Goal: Information Seeking & Learning: Learn about a topic

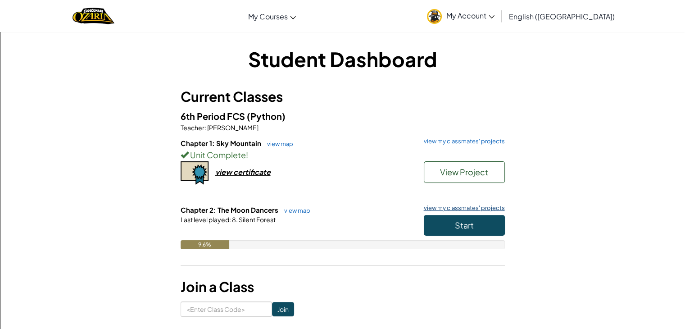
click at [471, 208] on link "view my classmates' projects" at bounding box center [463, 208] width 86 height 6
click at [471, 226] on span "Start" at bounding box center [464, 225] width 19 height 10
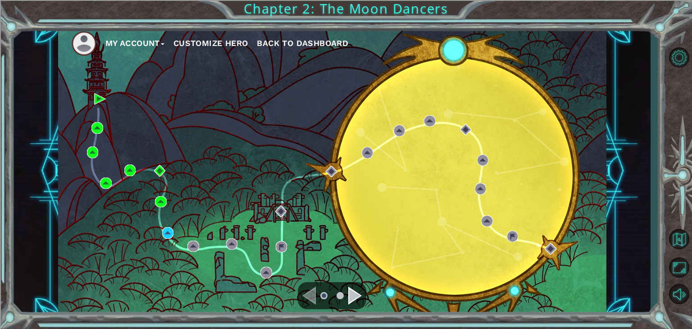
click at [218, 39] on button "Customize Hero" at bounding box center [211, 44] width 75 height 14
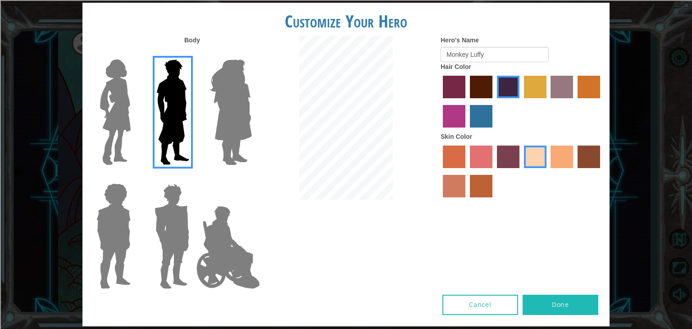
click at [546, 304] on button "Done" at bounding box center [561, 305] width 76 height 20
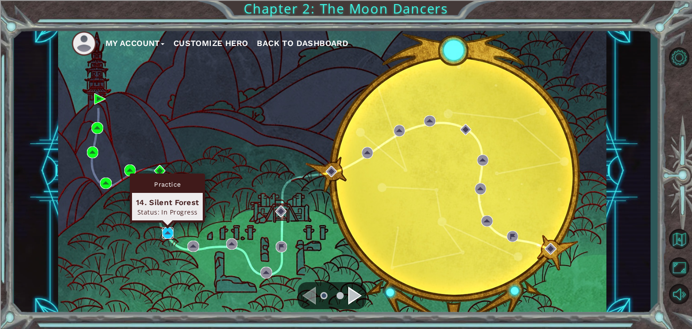
click at [168, 231] on img at bounding box center [168, 233] width 12 height 12
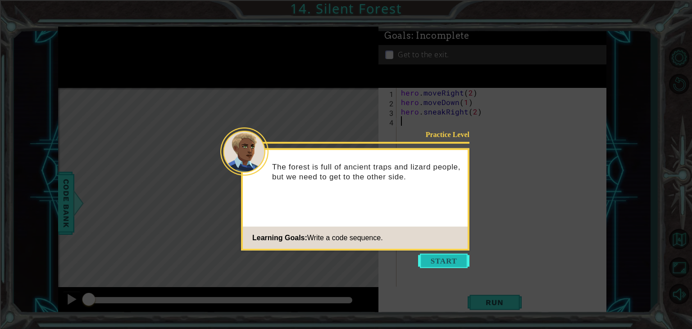
click at [442, 261] on button "Start" at bounding box center [443, 261] width 51 height 14
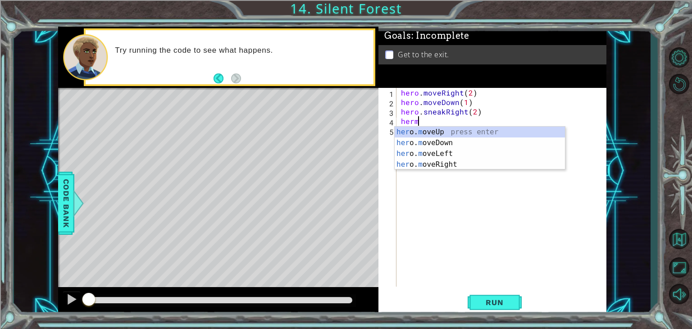
type textarea "hero.moveUp(1)"
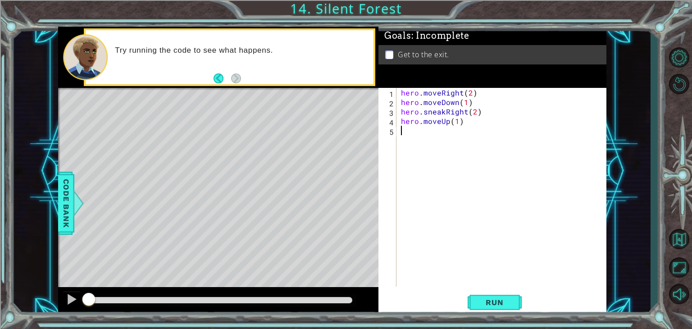
click at [427, 134] on div "hero . moveRight ( 2 ) hero . moveDown ( 1 ) hero . sneakRight ( 2 ) hero . mov…" at bounding box center [504, 197] width 210 height 218
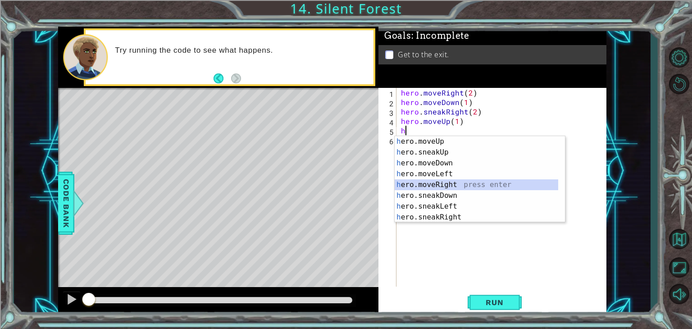
click at [449, 182] on div "h ero.moveUp press enter h ero.sneakUp press enter h ero.moveDown press enter h…" at bounding box center [477, 190] width 164 height 108
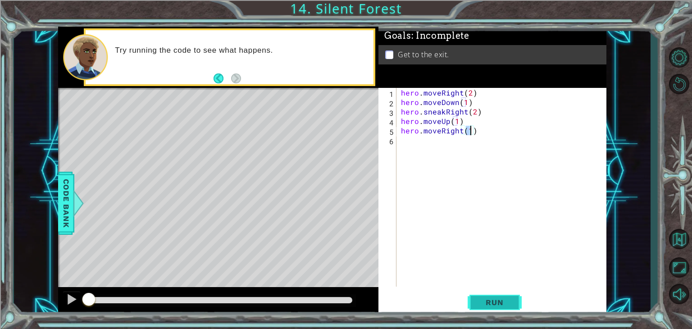
type textarea "hero.moveRight(1)"
click at [492, 310] on button "Run" at bounding box center [495, 302] width 54 height 23
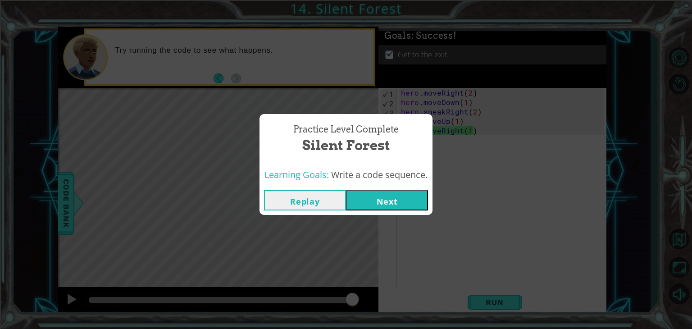
click at [387, 199] on button "Next" at bounding box center [387, 200] width 82 height 20
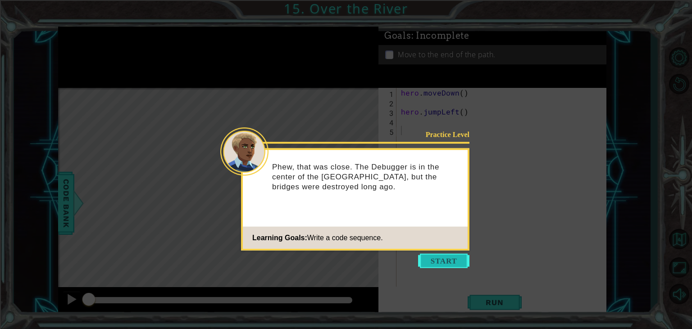
click at [441, 260] on button "Start" at bounding box center [443, 261] width 51 height 14
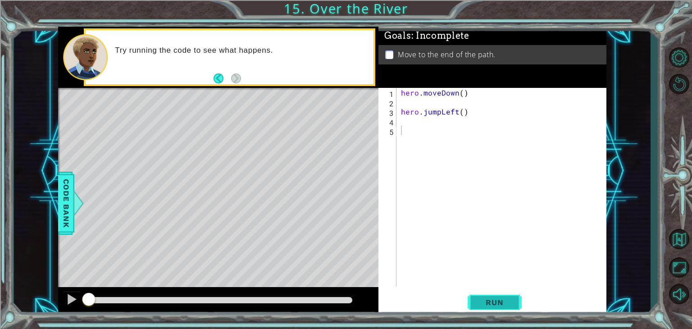
click at [490, 296] on button "Run" at bounding box center [495, 302] width 54 height 23
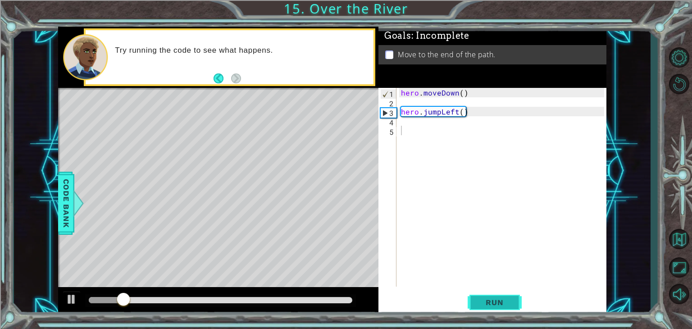
click at [489, 296] on button "Run" at bounding box center [495, 302] width 54 height 23
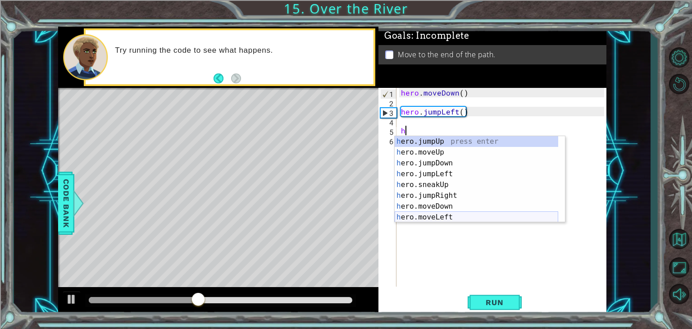
click at [438, 216] on div "h ero.jumpUp press enter h ero.moveUp press enter h ero.jumpDown press enter h …" at bounding box center [477, 190] width 164 height 108
type textarea "hero.moveLeft(1)"
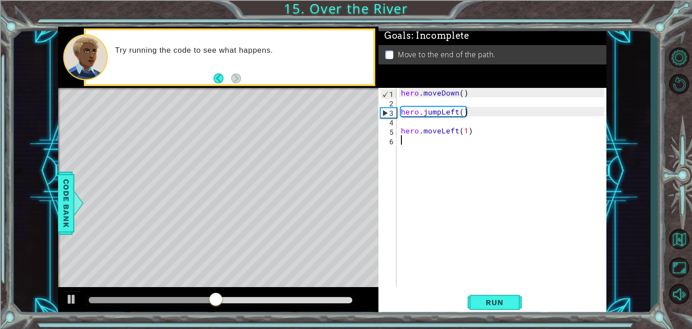
click at [427, 151] on div "hero . moveDown ( ) hero . jumpLeft ( ) hero . moveLeft ( 1 )" at bounding box center [504, 197] width 210 height 218
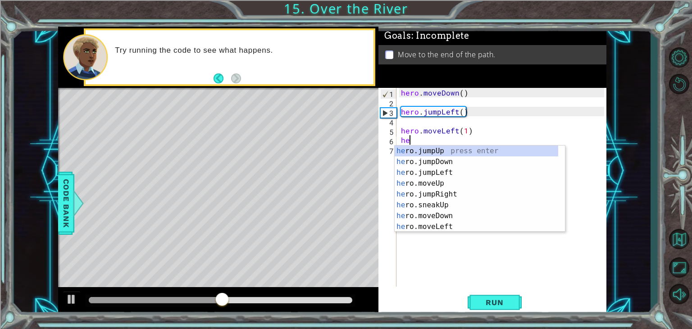
type textarea "her"
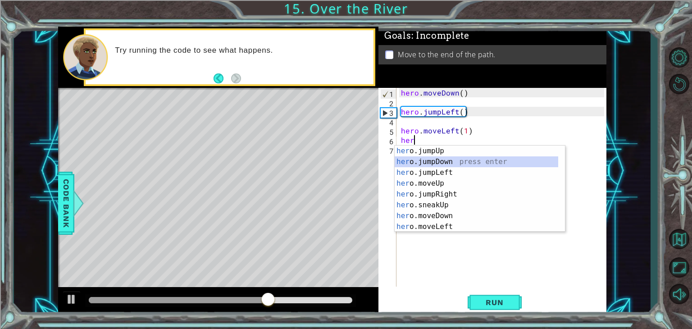
click at [443, 162] on div "her o.jumpUp press enter her o.jumpDown press enter her o.jumpLeft press enter …" at bounding box center [477, 200] width 164 height 108
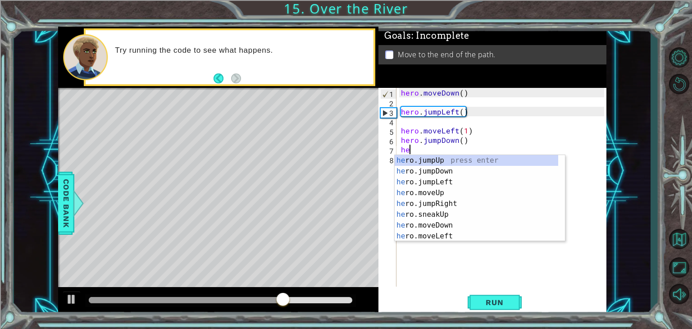
type textarea "her"
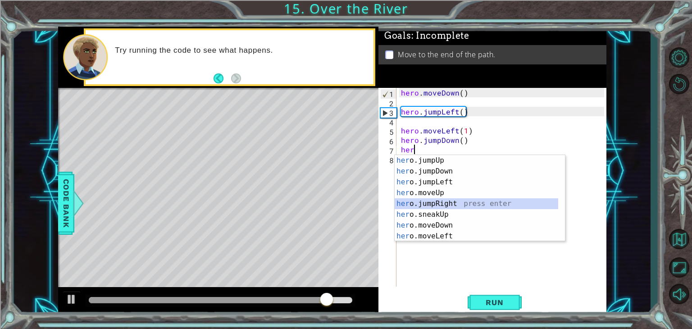
click at [432, 204] on div "her o.jumpUp press enter her o.jumpDown press enter her o.jumpLeft press enter …" at bounding box center [477, 209] width 164 height 108
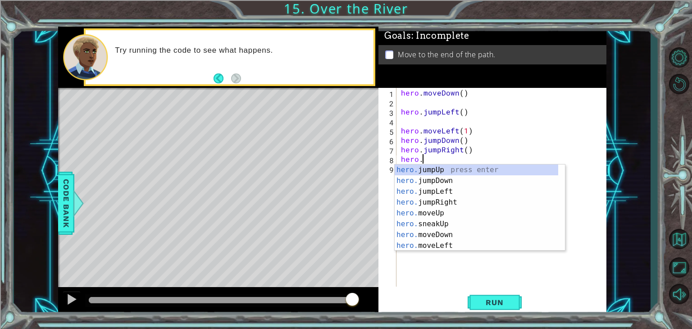
scroll to position [0, 1]
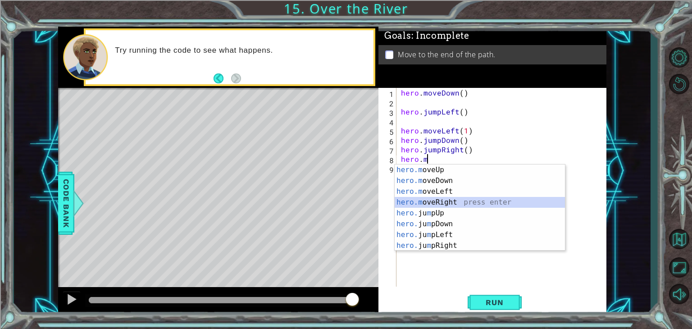
click at [465, 201] on div "hero.m oveUp press enter hero.m oveDown press enter hero.m oveLeft press enter …" at bounding box center [480, 219] width 170 height 108
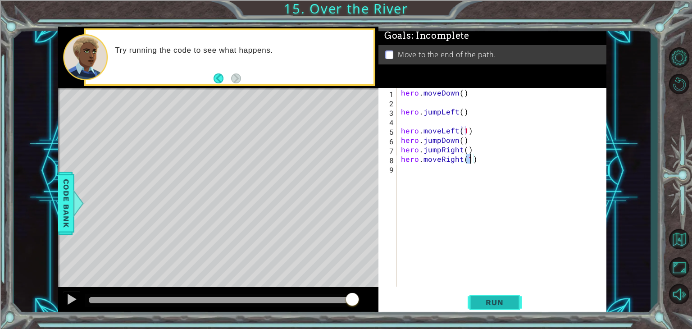
type textarea "hero.moveRight(1)"
click at [492, 304] on span "Run" at bounding box center [495, 302] width 36 height 9
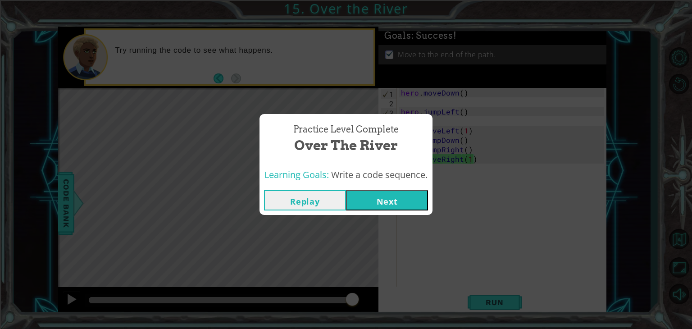
click at [411, 195] on button "Next" at bounding box center [387, 200] width 82 height 20
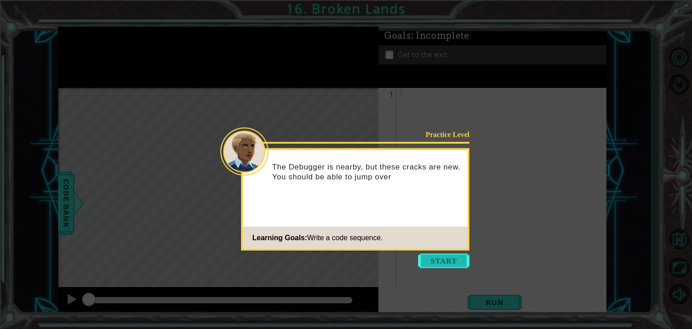
click at [447, 263] on button "Start" at bounding box center [443, 261] width 51 height 14
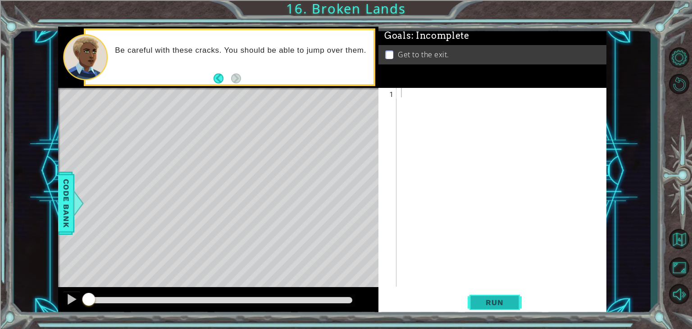
click at [489, 298] on span "Run" at bounding box center [495, 302] width 36 height 9
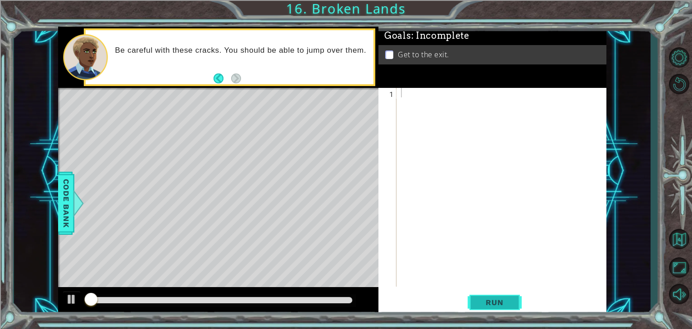
click at [489, 298] on span "Run" at bounding box center [495, 302] width 36 height 9
click at [490, 297] on button "Run" at bounding box center [495, 302] width 54 height 23
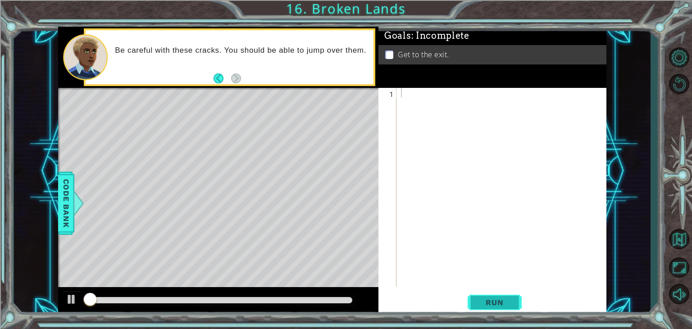
click at [490, 297] on button "Run" at bounding box center [495, 302] width 54 height 23
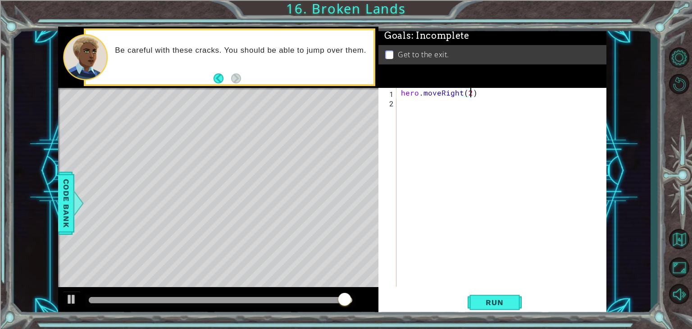
scroll to position [0, 4]
click at [510, 308] on button "Run" at bounding box center [495, 302] width 54 height 23
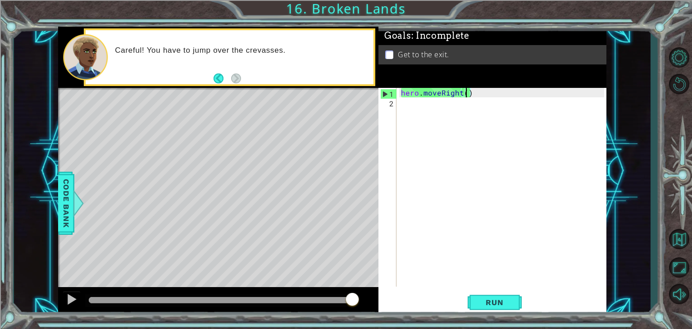
type textarea "hero.moveRight(1)"
click at [440, 108] on div "hero . moveRight ( 1 )" at bounding box center [504, 197] width 210 height 218
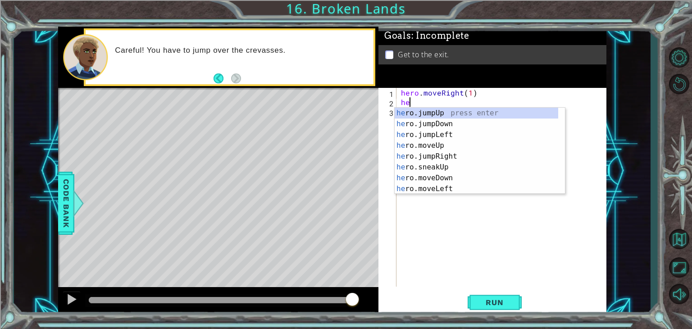
type textarea "her"
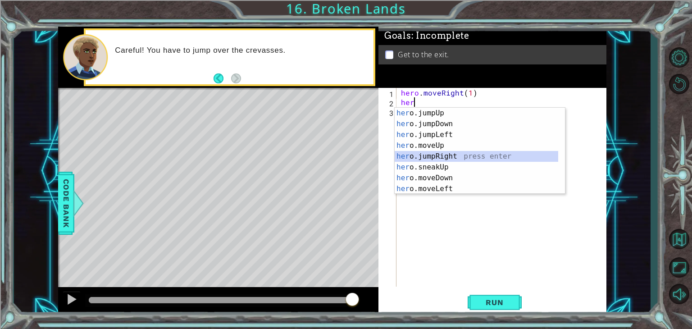
click at [439, 154] on div "her o.jumpUp press enter her o.jumpDown press enter her o.jumpLeft press enter …" at bounding box center [477, 162] width 164 height 108
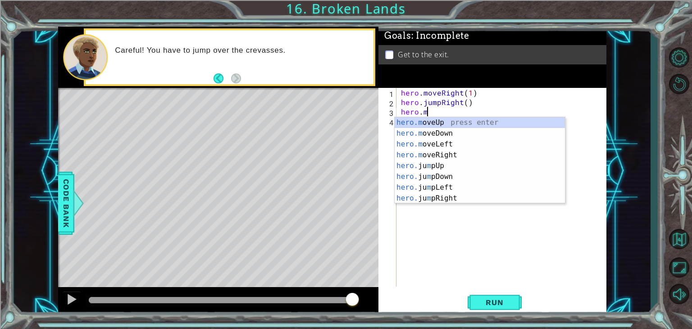
scroll to position [0, 1]
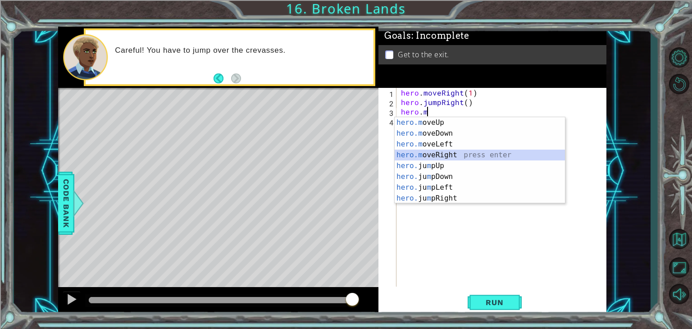
click at [437, 155] on div "hero.m oveUp press enter hero.m oveDown press enter hero.m oveLeft press enter …" at bounding box center [480, 171] width 170 height 108
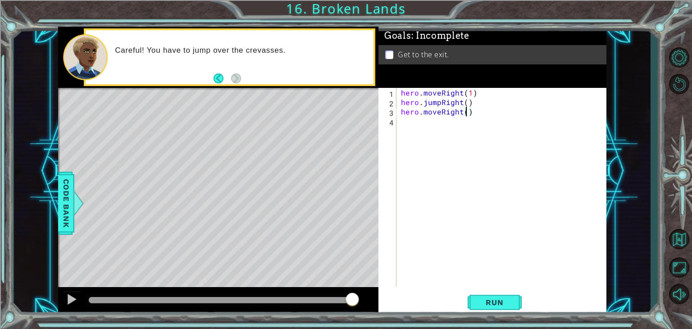
scroll to position [0, 4]
type textarea "hero.moveRight(1)"
click at [481, 128] on div "hero . moveRight ( 1 ) hero . jumpRight ( ) hero . moveRight ( 1 )" at bounding box center [504, 197] width 210 height 218
type textarea "he"
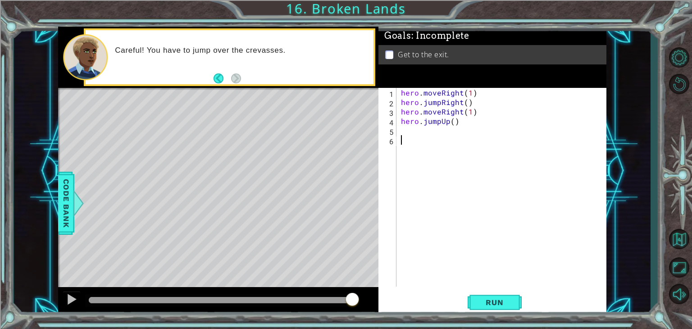
click at [451, 137] on div "hero . moveRight ( 1 ) hero . jumpRight ( ) hero . moveRight ( 1 ) hero . jumpU…" at bounding box center [504, 197] width 210 height 218
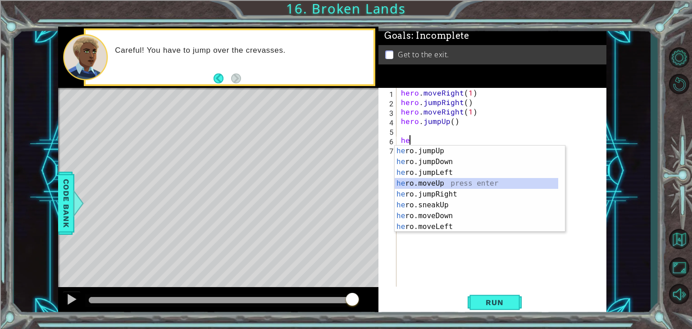
click at [431, 181] on div "he ro.jumpUp press enter he ro.jumpDown press enter he ro.jumpLeft press enter …" at bounding box center [477, 200] width 164 height 108
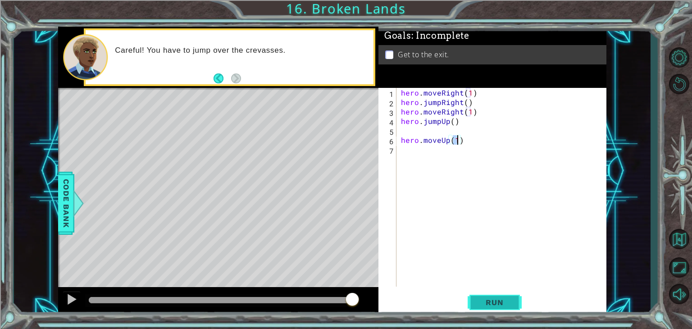
type textarea "hero.moveUp(1)"
click at [472, 300] on button "Run" at bounding box center [495, 302] width 54 height 23
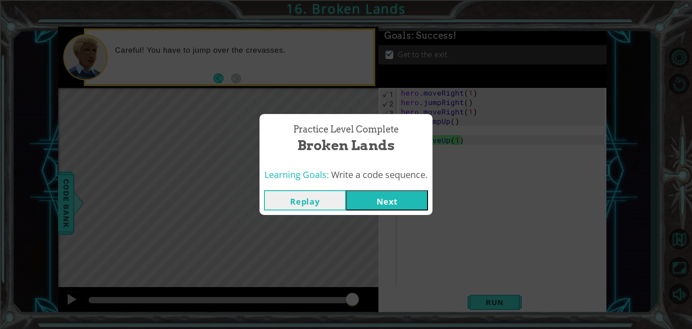
click at [381, 192] on button "Next" at bounding box center [387, 200] width 82 height 20
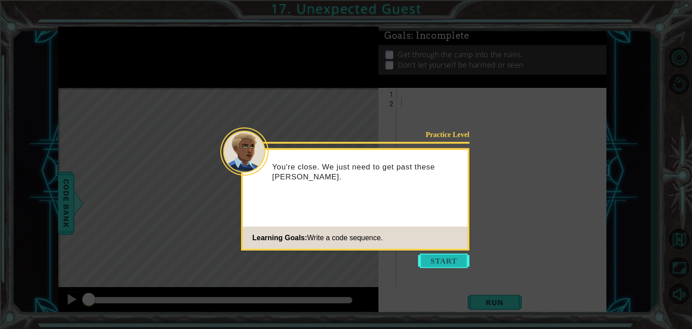
click at [438, 261] on button "Start" at bounding box center [443, 261] width 51 height 14
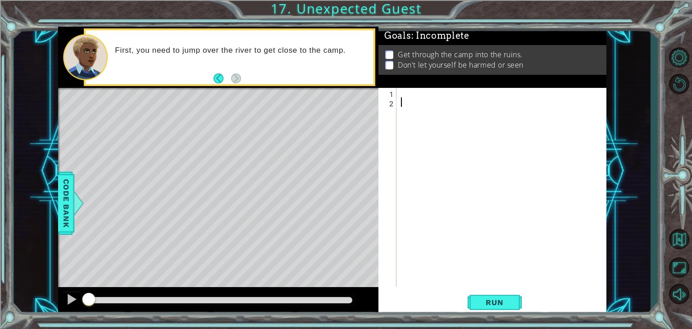
click at [441, 99] on div at bounding box center [504, 197] width 210 height 218
